Goal: Contribute content: Add original content to the website for others to see

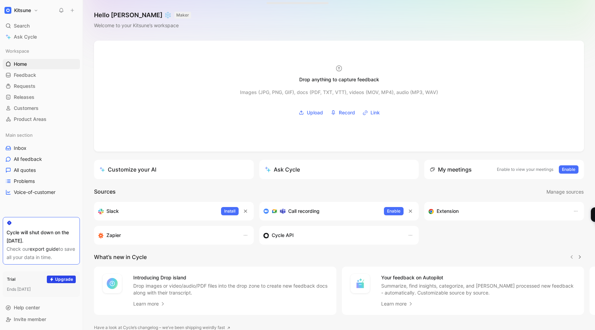
click at [36, 11] on button "Kitsune" at bounding box center [21, 11] width 37 height 10
click at [33, 63] on div "Dismiss popup K [PERSON_NAME] [EMAIL_ADDRESS][DOMAIN_NAME] Account settings Swi…" at bounding box center [47, 66] width 88 height 99
click at [33, 65] on div "Workspace settings G then S" at bounding box center [46, 70] width 85 height 11
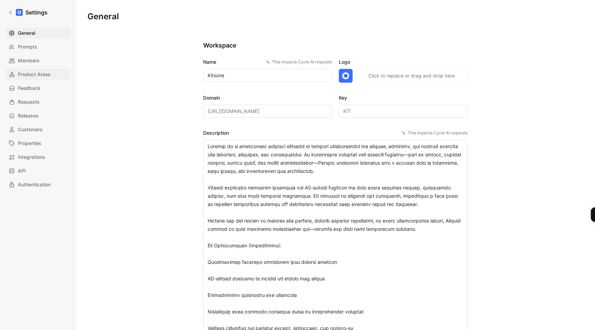
click at [30, 74] on span "Product Areas" at bounding box center [34, 74] width 33 height 8
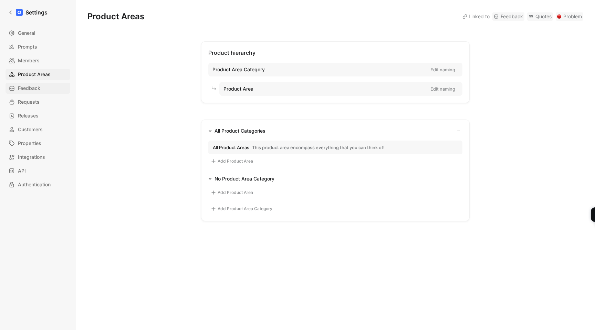
click at [29, 86] on span "Feedback" at bounding box center [29, 88] width 22 height 8
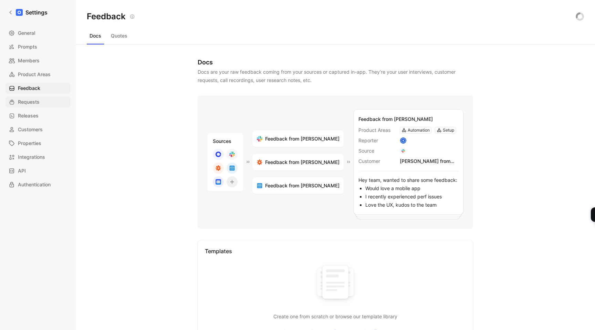
click at [31, 102] on span "Requests" at bounding box center [29, 102] width 22 height 8
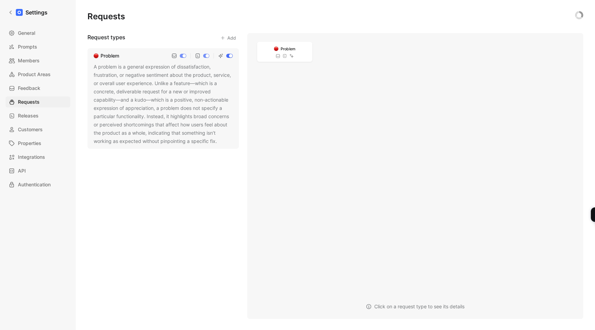
click at [228, 38] on button "Add" at bounding box center [228, 38] width 22 height 10
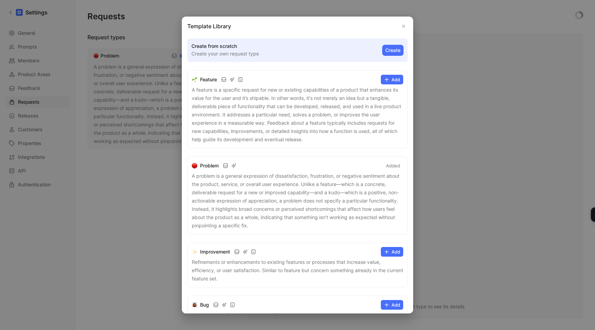
scroll to position [1, 0]
click at [389, 78] on icon at bounding box center [387, 79] width 6 height 6
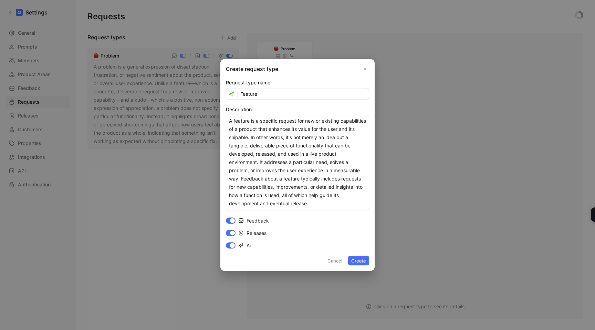
click at [360, 259] on button "Create" at bounding box center [358, 261] width 21 height 10
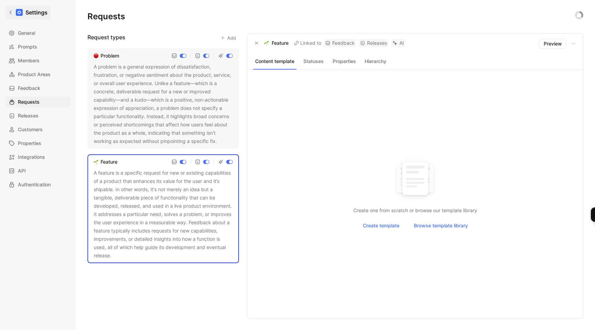
click at [8, 14] on icon at bounding box center [10, 12] width 5 height 5
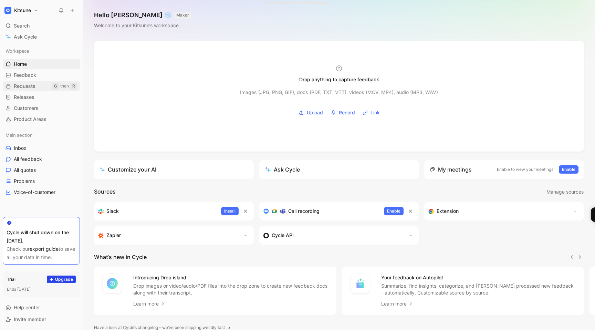
click at [24, 84] on span "Requests" at bounding box center [25, 86] width 22 height 7
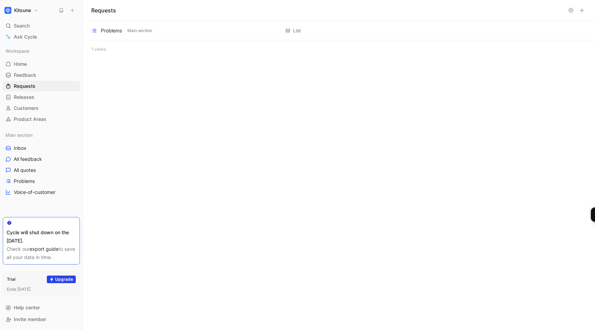
click at [96, 53] on div "1 views" at bounding box center [339, 49] width 512 height 18
click at [201, 26] on div "Problems Main section List Add description" at bounding box center [339, 30] width 512 height 19
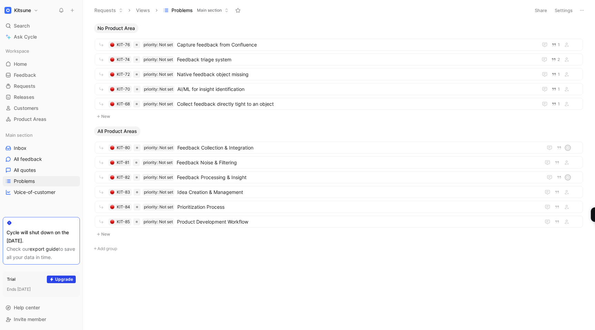
click at [568, 12] on button "Settings" at bounding box center [564, 11] width 24 height 10
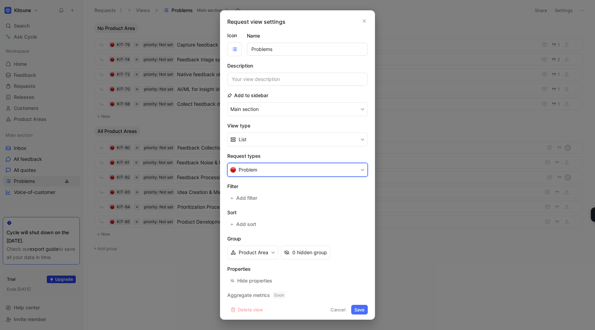
click at [282, 169] on button "Problem" at bounding box center [297, 170] width 140 height 14
click at [264, 203] on div "Feature" at bounding box center [296, 200] width 114 height 8
click at [359, 305] on button "Save" at bounding box center [359, 310] width 17 height 10
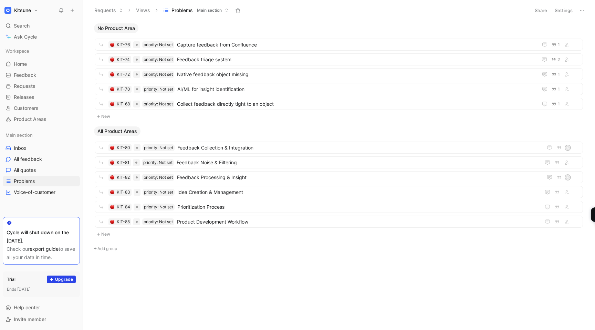
click at [103, 119] on button "New" at bounding box center [339, 116] width 490 height 8
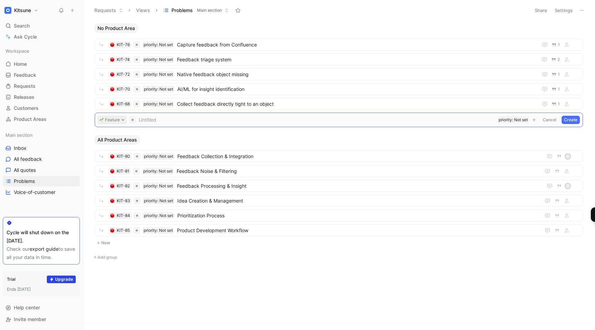
click at [115, 118] on button "Feature" at bounding box center [112, 120] width 29 height 8
click at [573, 123] on button "Create" at bounding box center [571, 120] width 18 height 8
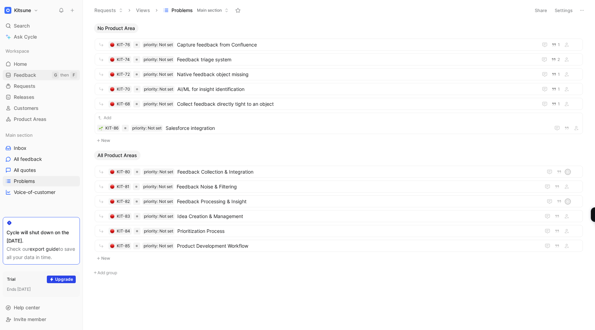
click at [22, 75] on span "Feedback" at bounding box center [25, 75] width 22 height 7
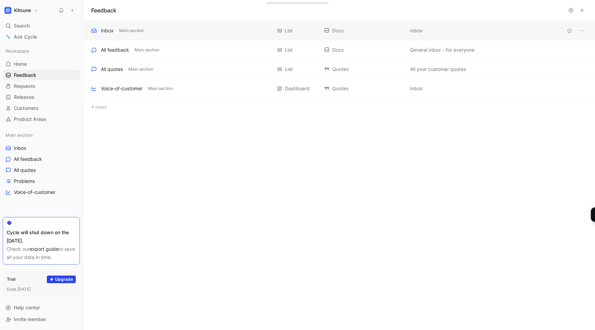
click at [189, 33] on div "Inbox Main section" at bounding box center [181, 31] width 180 height 8
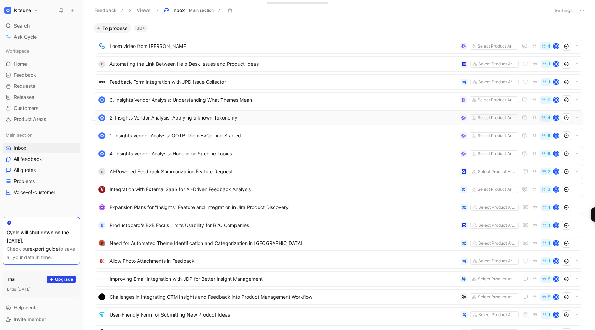
click at [301, 114] on span "2. Insights Vendor Analysis: Applying a known Taxonomy" at bounding box center [283, 118] width 348 height 8
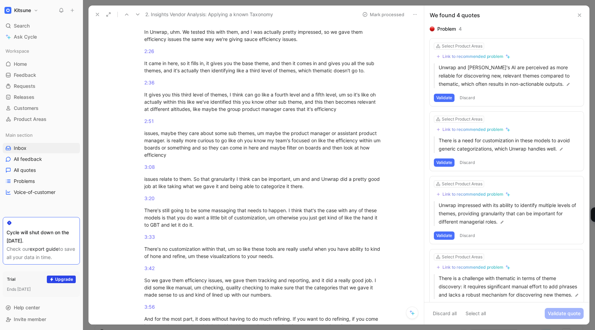
scroll to position [654, 0]
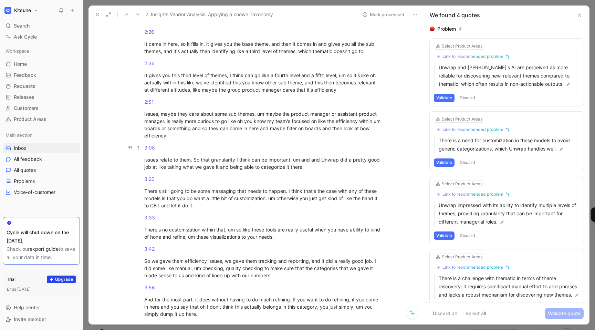
drag, startPoint x: 144, startPoint y: 115, endPoint x: 178, endPoint y: 146, distance: 46.3
click at [178, 146] on div "0:00 Alright, so across these vendors, I'm going to be evaluating how easy it i…" at bounding box center [263, 19] width 321 height 1218
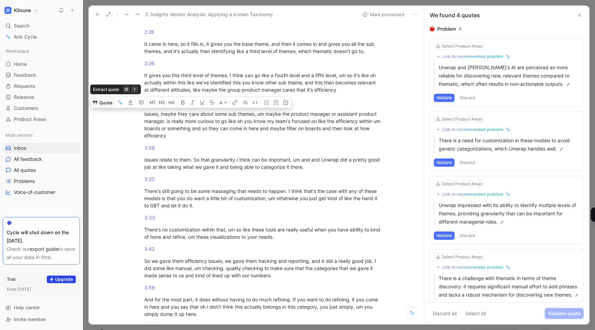
click at [105, 105] on button "Quote" at bounding box center [102, 102] width 24 height 11
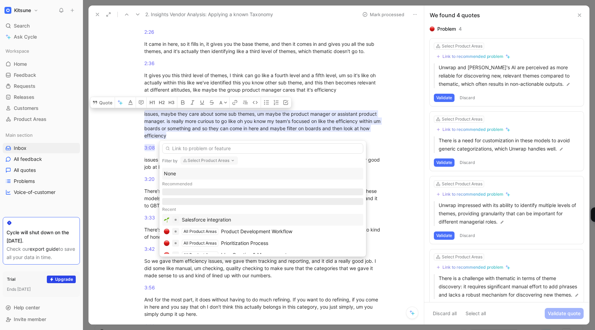
click at [211, 221] on div "Salesforce integration" at bounding box center [206, 220] width 49 height 8
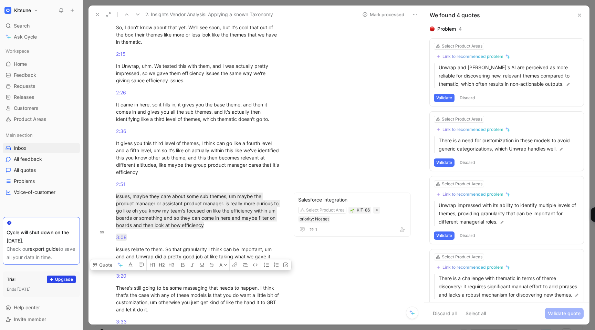
click at [346, 257] on div "[PERSON_NAME] Comment Add quote Summarize 2. Insights Vendor Analysis: Applying…" at bounding box center [255, 173] width 335 height 301
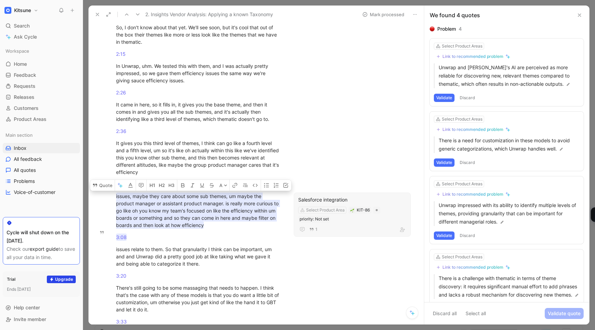
click at [369, 203] on div "Salesforce integration" at bounding box center [352, 200] width 108 height 8
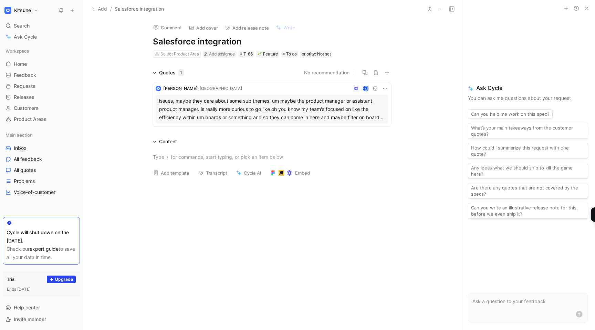
drag, startPoint x: 150, startPoint y: 42, endPoint x: 297, endPoint y: 43, distance: 146.7
click at [297, 43] on div "Comment Add cover Add release note Write Salesforce integration Select Product …" at bounding box center [272, 38] width 264 height 40
drag, startPoint x: 161, startPoint y: 44, endPoint x: 252, endPoint y: 44, distance: 91.6
click at [252, 44] on h1 "Salesforce integration" at bounding box center [272, 41] width 238 height 11
click at [20, 92] on link "Releases G then L" at bounding box center [41, 97] width 77 height 10
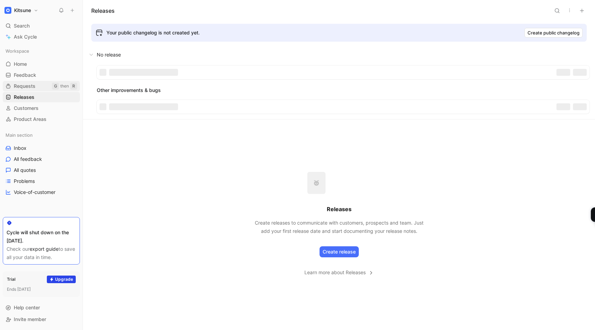
click at [18, 83] on span "Requests" at bounding box center [25, 86] width 22 height 7
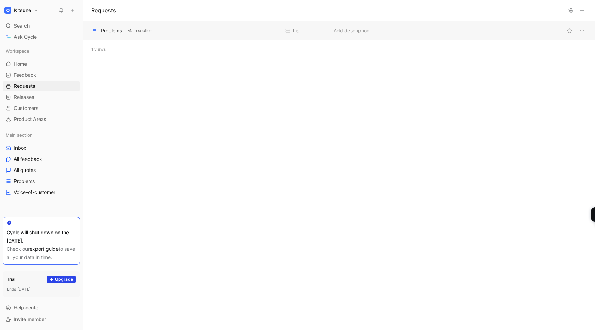
click at [188, 30] on div "Problems Main section" at bounding box center [185, 31] width 189 height 8
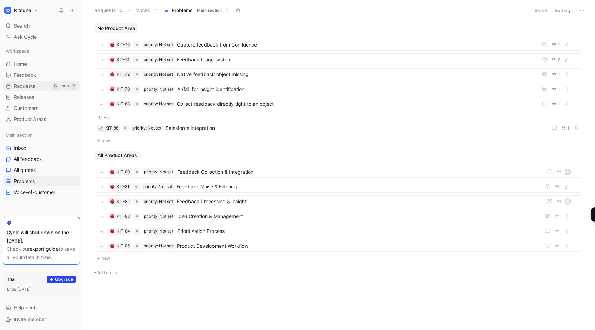
click at [23, 86] on span "Requests" at bounding box center [25, 86] width 22 height 7
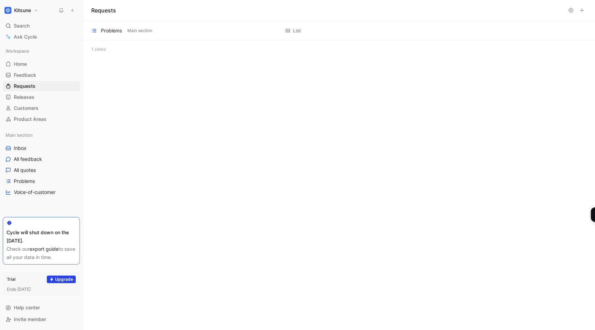
click at [31, 8] on button "Kitsune" at bounding box center [21, 11] width 37 height 10
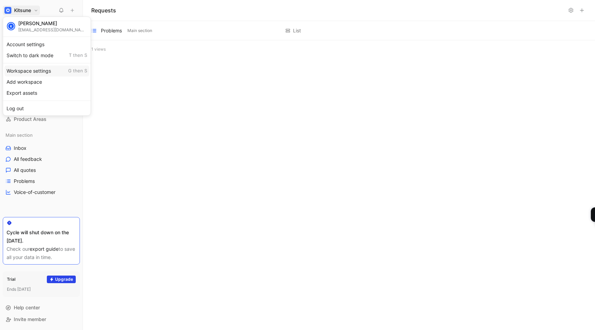
click at [26, 71] on div "Workspace settings G then S" at bounding box center [46, 70] width 85 height 11
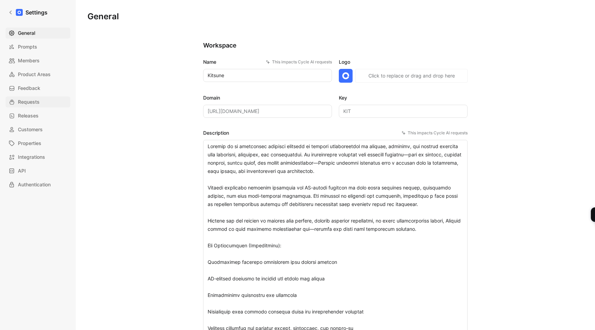
click at [29, 102] on span "Requests" at bounding box center [29, 102] width 22 height 8
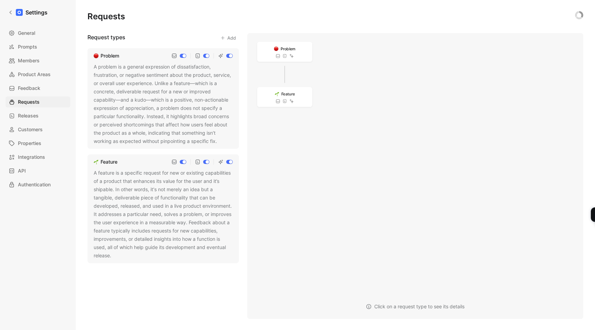
click at [233, 39] on button "Add" at bounding box center [228, 38] width 22 height 10
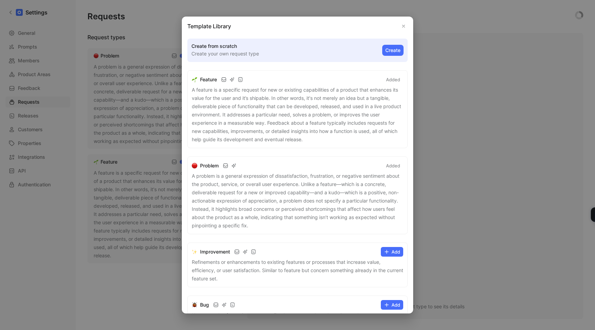
click at [389, 46] on button "Create" at bounding box center [392, 50] width 21 height 11
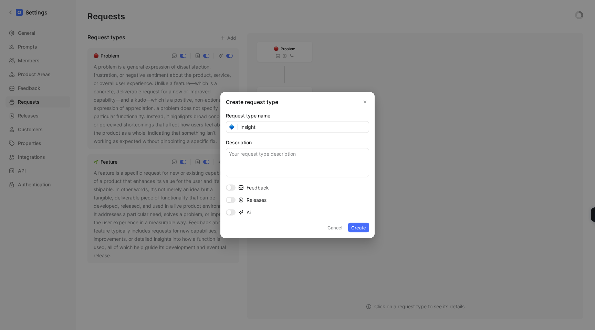
click at [356, 224] on button "Create" at bounding box center [358, 228] width 21 height 10
type input "Insights"
click at [362, 225] on button "Create" at bounding box center [358, 228] width 21 height 10
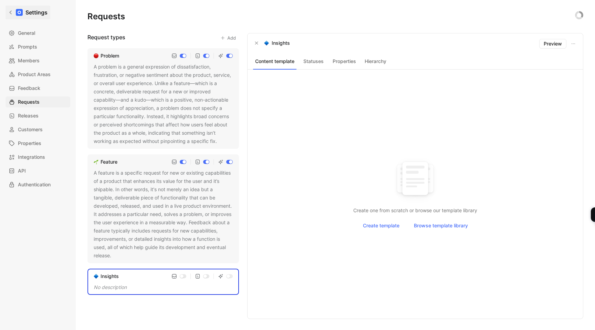
click at [6, 9] on link "Settings" at bounding box center [28, 13] width 45 height 14
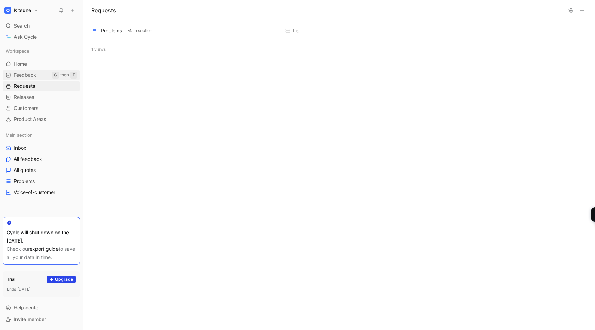
click at [18, 71] on link "Feedback G then F" at bounding box center [41, 75] width 77 height 10
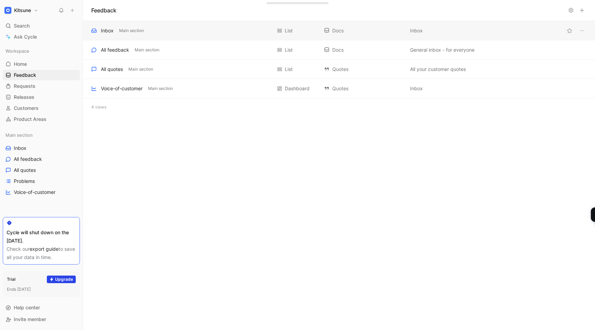
click at [187, 40] on div "Inbox Main section List Docs Inbox" at bounding box center [339, 30] width 512 height 19
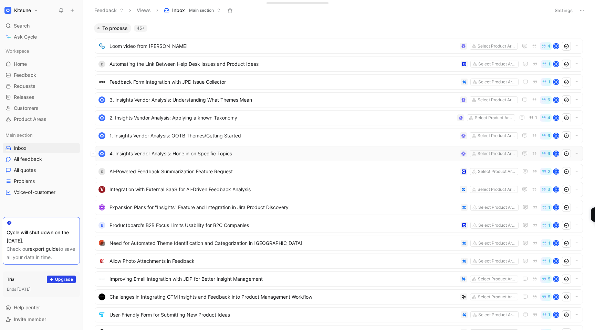
click at [221, 156] on span "4. Insights Vendor Analysis: Hone in on Specific Topics" at bounding box center [283, 153] width 348 height 8
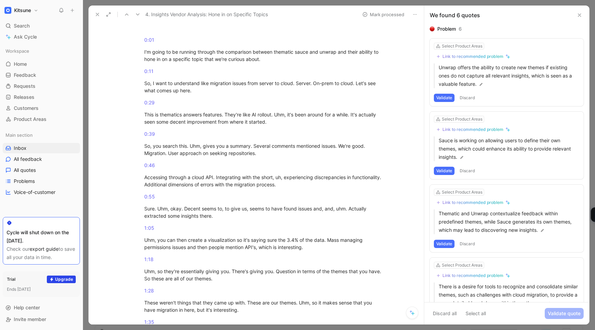
scroll to position [205, 0]
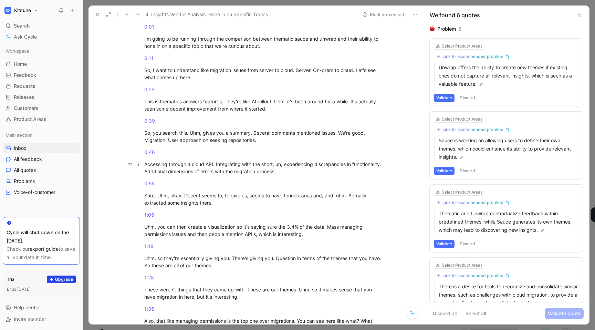
drag, startPoint x: 151, startPoint y: 165, endPoint x: 356, endPoint y: 176, distance: 204.8
click at [356, 176] on p "Accessing through a cloud API. Integrating with the short, uh, experiencing dis…" at bounding box center [263, 167] width 264 height 19
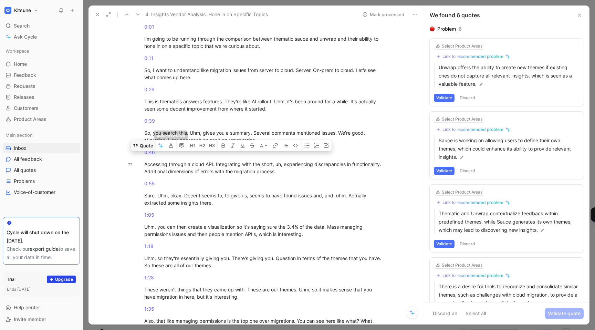
click at [148, 151] on button "Quote" at bounding box center [143, 145] width 24 height 11
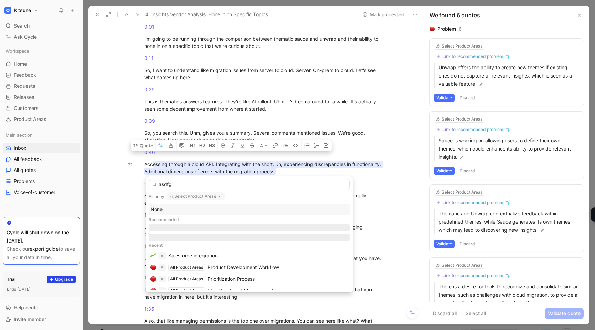
type input "asdfgh"
